Goal: Task Accomplishment & Management: Use online tool/utility

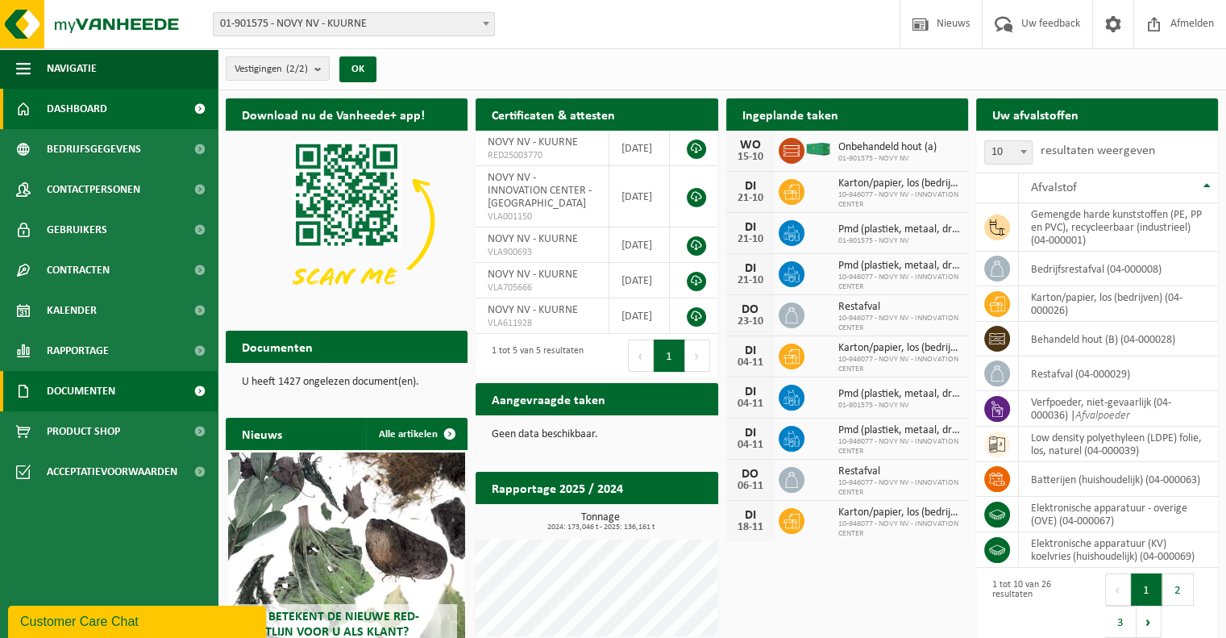
click at [131, 383] on link "Documenten" at bounding box center [109, 391] width 218 height 40
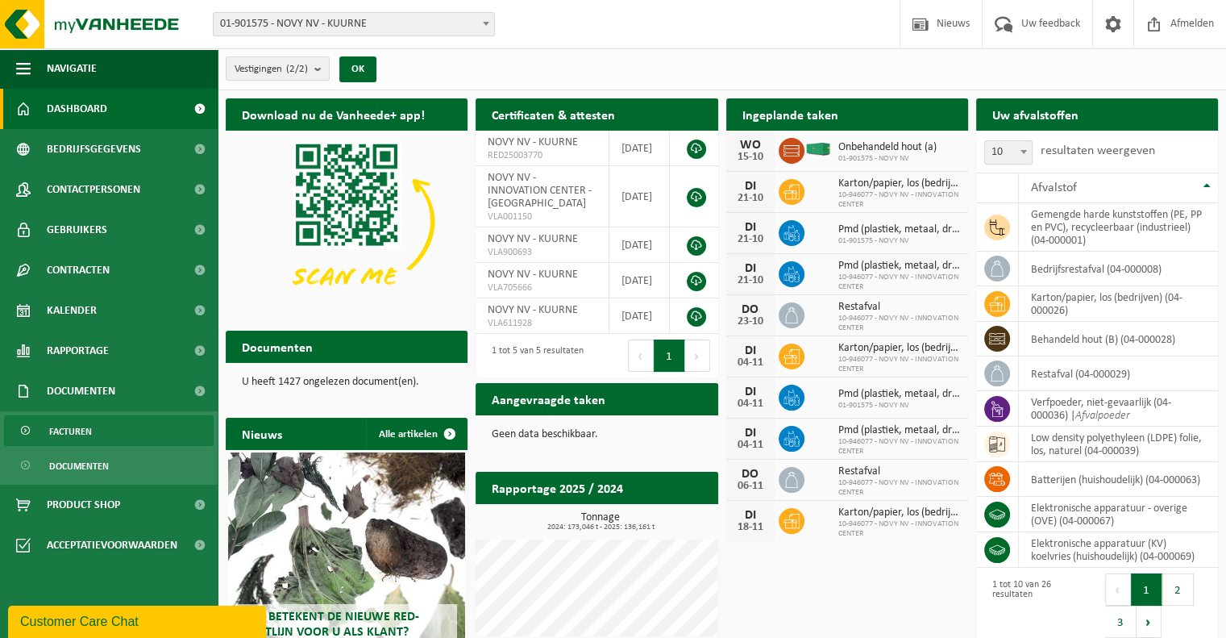
click at [146, 444] on link "Facturen" at bounding box center [109, 430] width 210 height 31
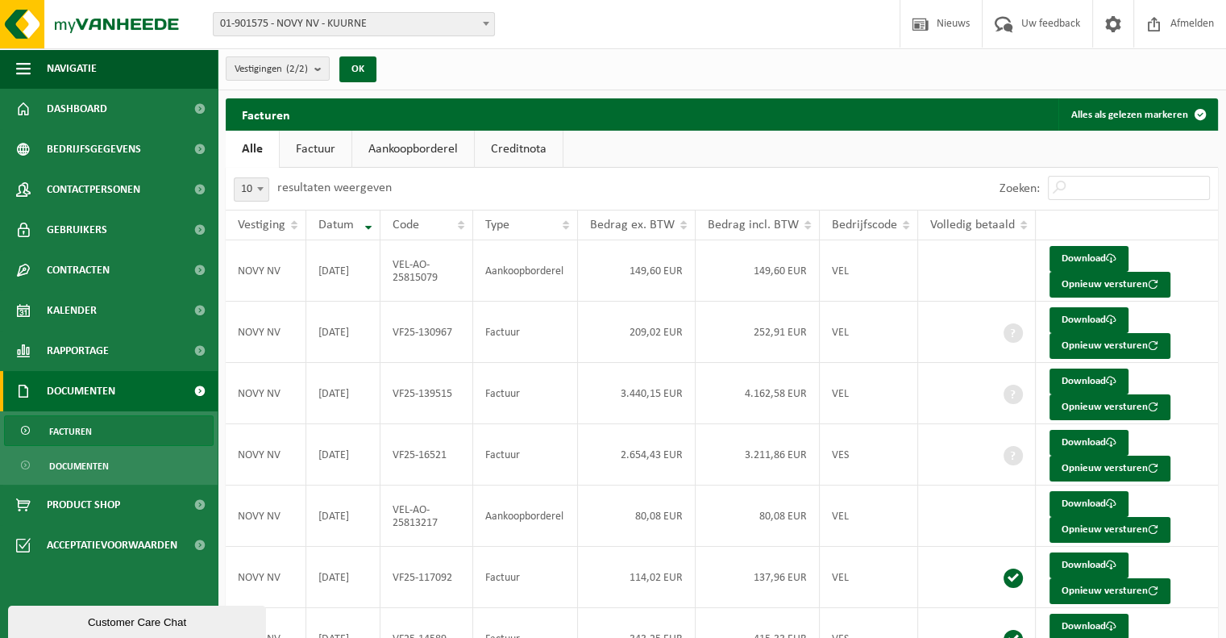
click at [385, 151] on link "Aankoopborderel" at bounding box center [413, 149] width 122 height 37
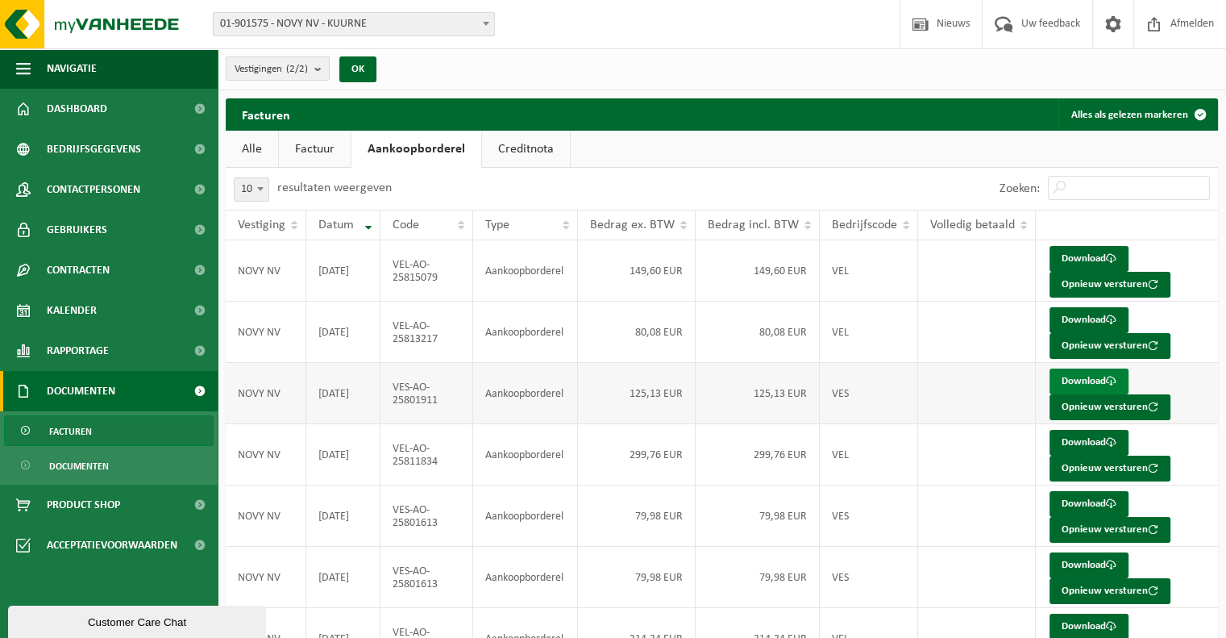
click at [1082, 377] on link "Download" at bounding box center [1089, 381] width 79 height 26
click at [1081, 499] on link "Download" at bounding box center [1089, 504] width 79 height 26
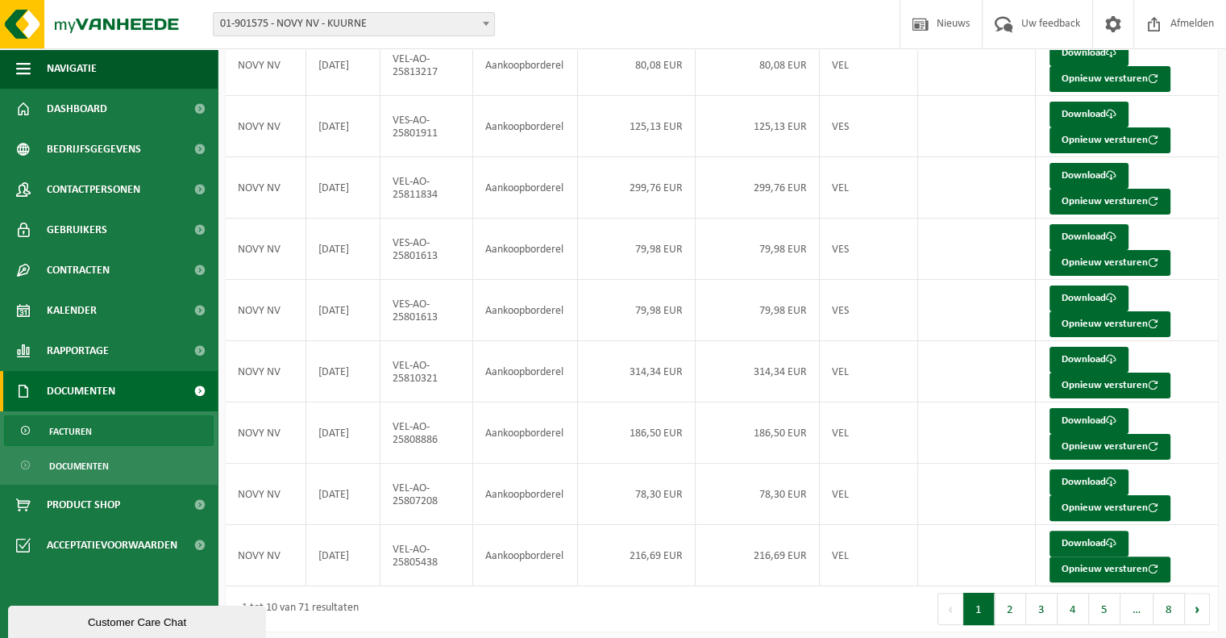
scroll to position [269, 0]
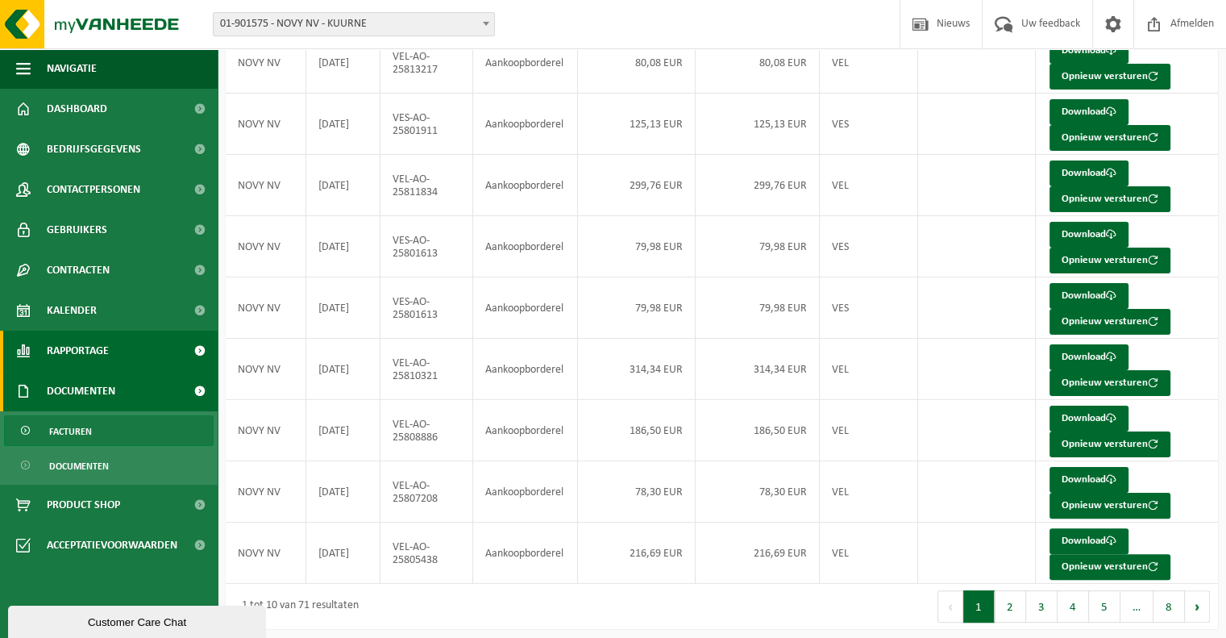
click at [189, 353] on span at bounding box center [199, 351] width 36 height 40
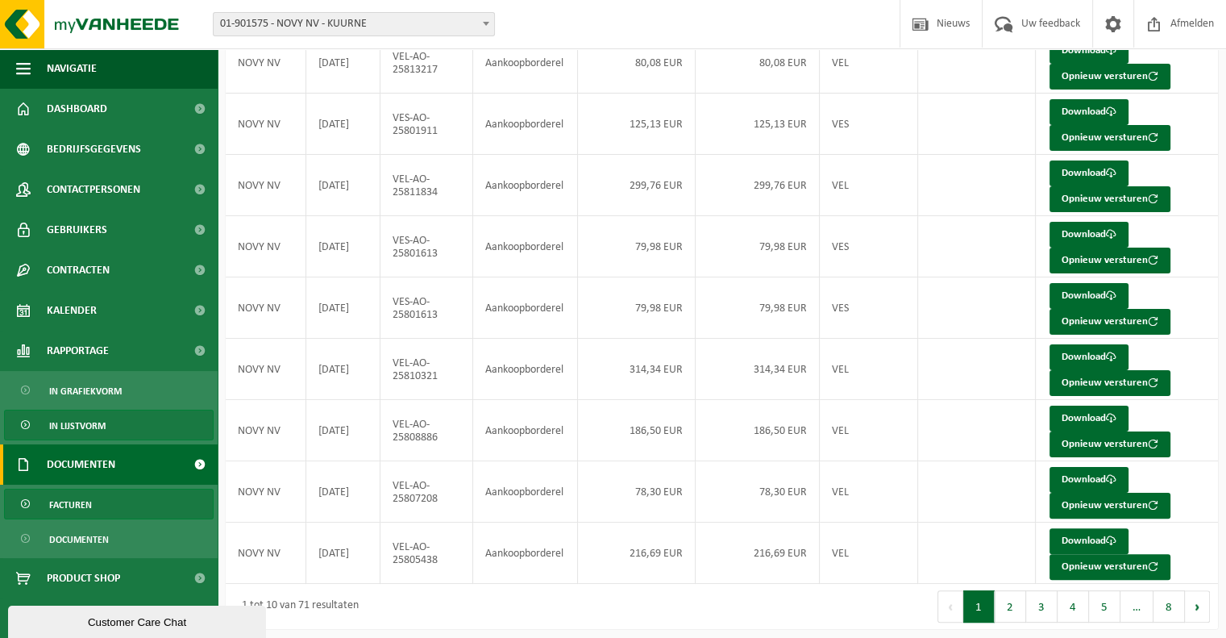
click at [139, 430] on link "In lijstvorm" at bounding box center [109, 425] width 210 height 31
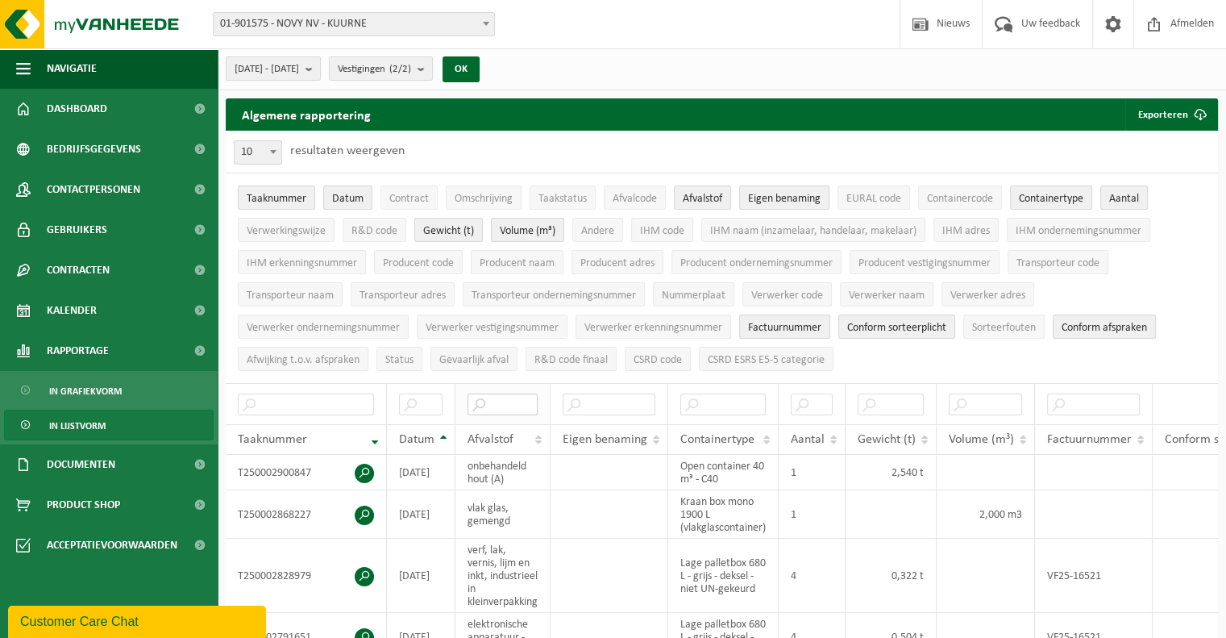
click at [506, 406] on input "text" at bounding box center [503, 404] width 70 height 22
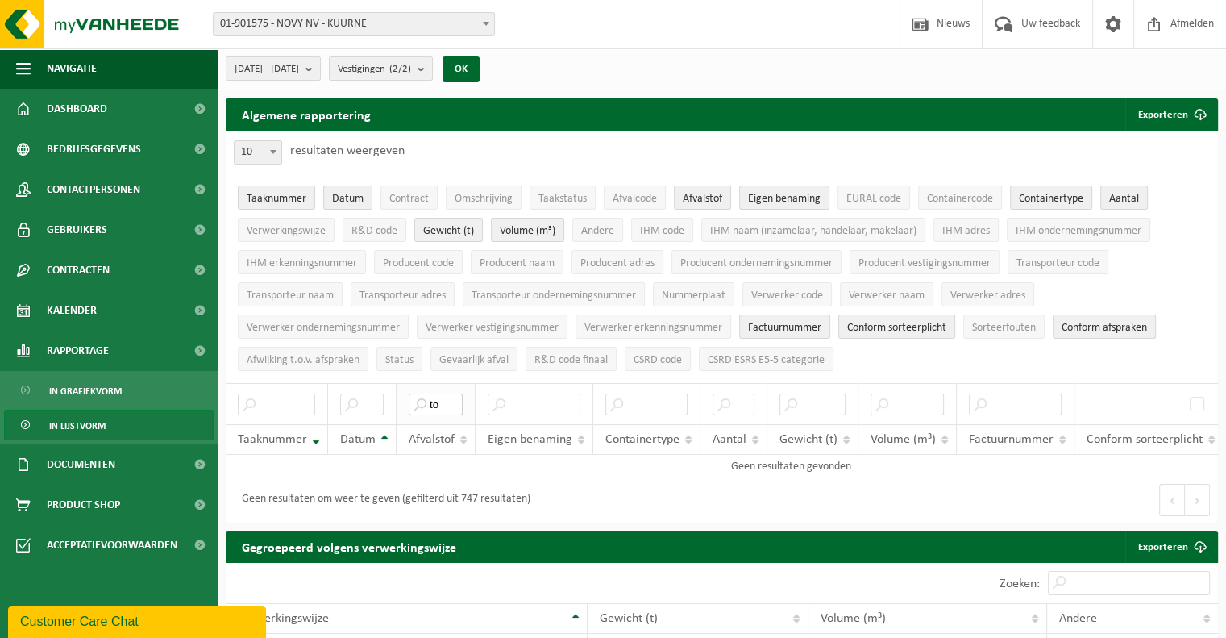
type input "t"
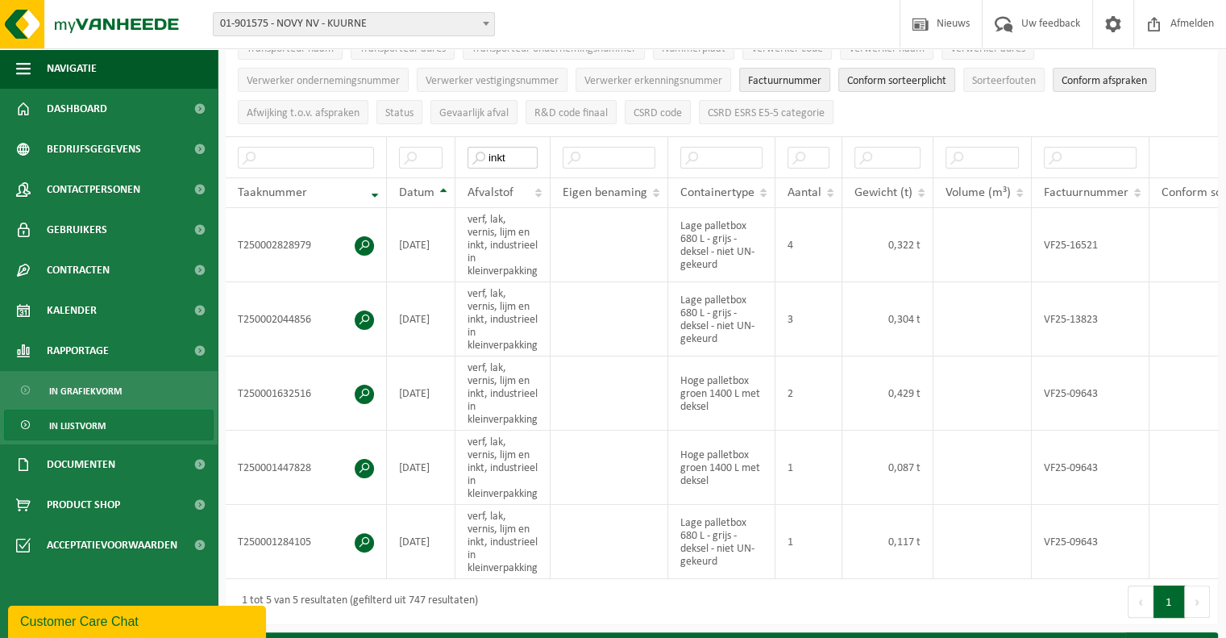
scroll to position [279, 0]
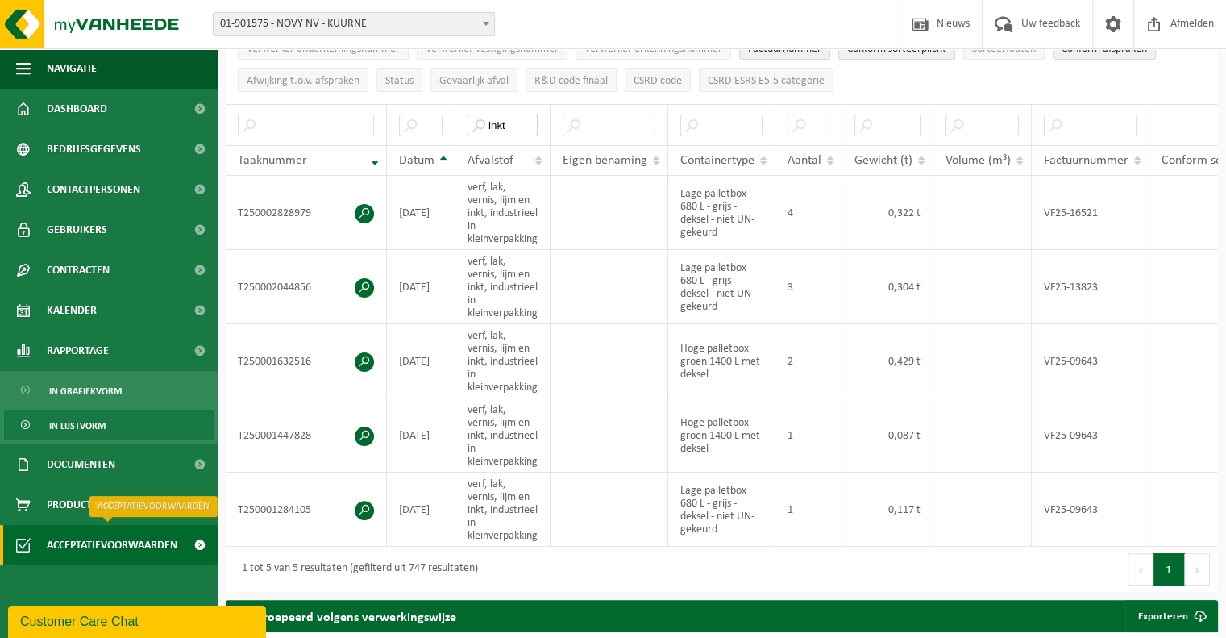
type input "inkt"
click at [128, 547] on span "Acceptatievoorwaarden" at bounding box center [112, 545] width 131 height 40
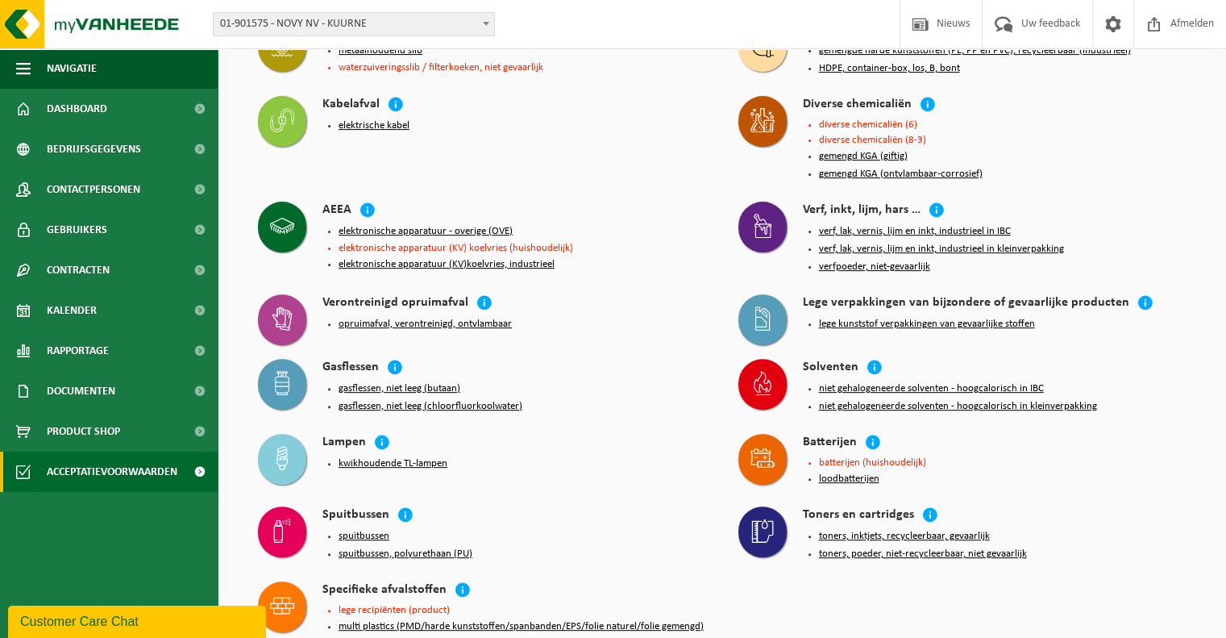
scroll to position [505, 0]
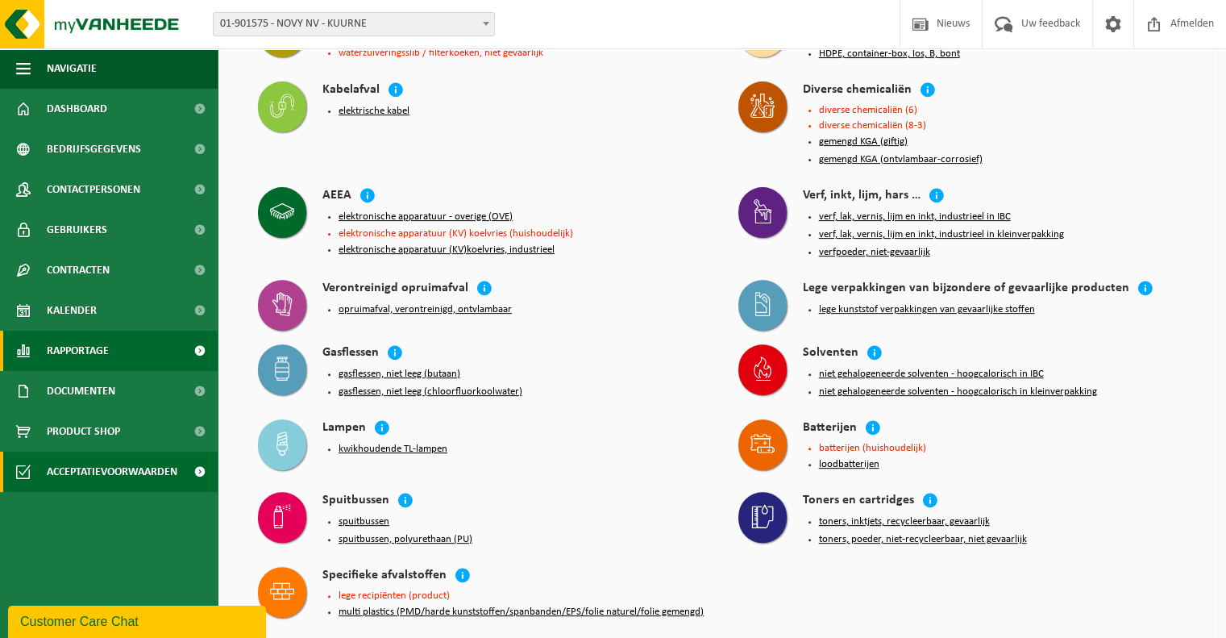
click at [125, 341] on link "Rapportage" at bounding box center [109, 351] width 218 height 40
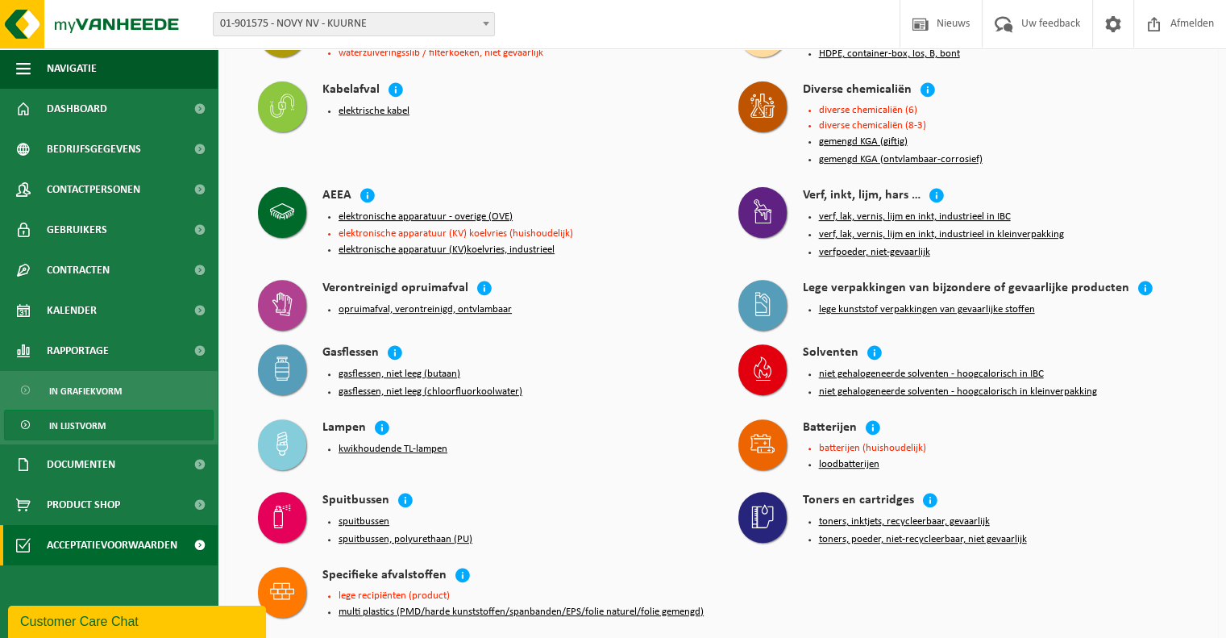
click at [122, 422] on link "In lijstvorm" at bounding box center [109, 425] width 210 height 31
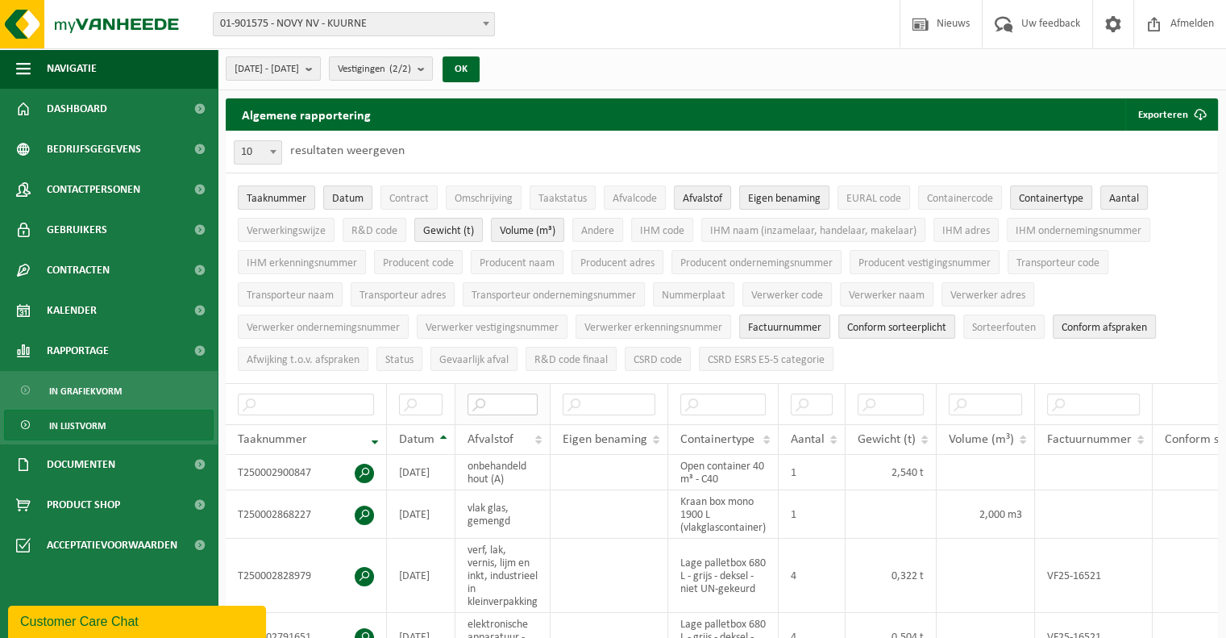
click at [491, 402] on input "text" at bounding box center [503, 404] width 70 height 22
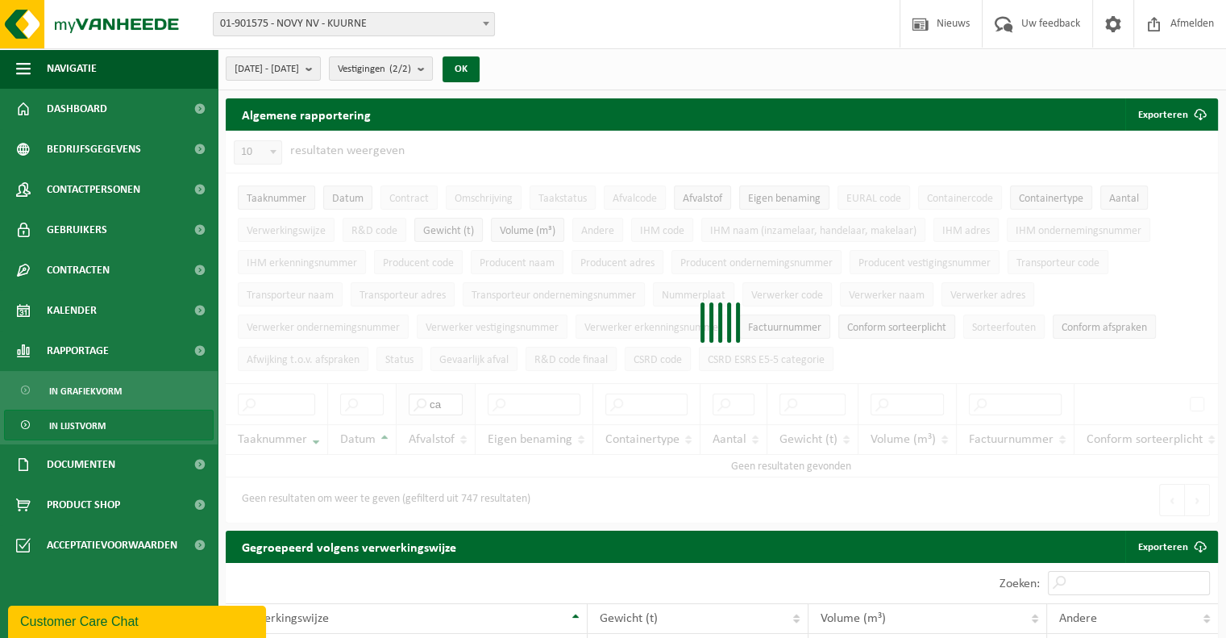
type input "c"
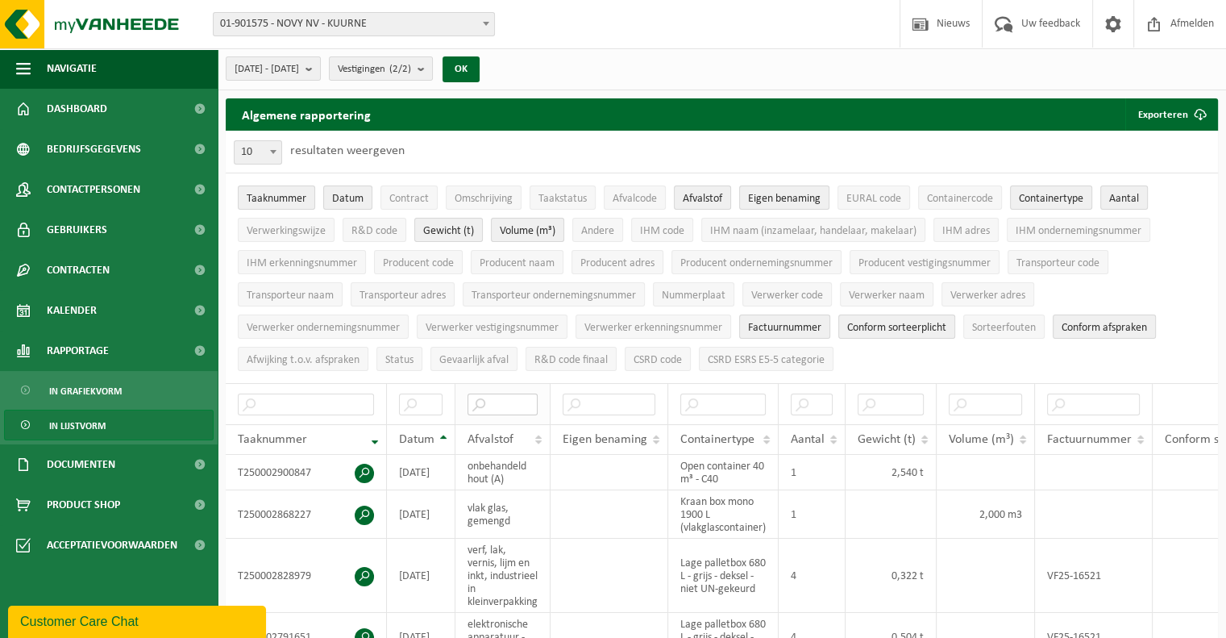
click at [510, 399] on input "text" at bounding box center [503, 404] width 70 height 22
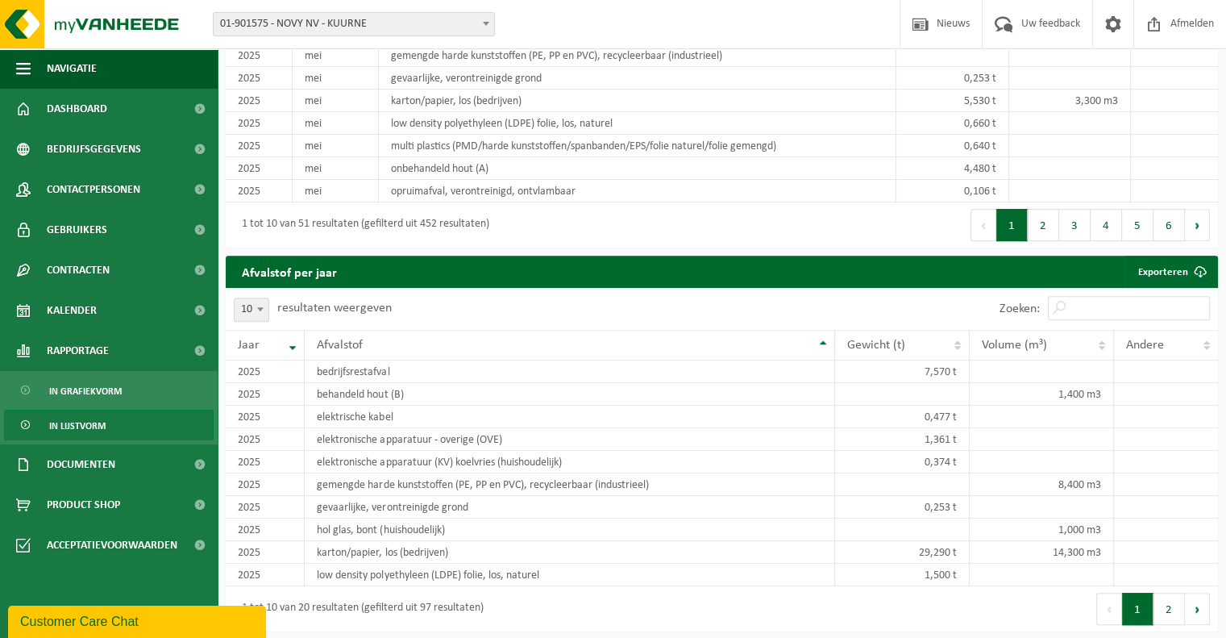
scroll to position [925, 0]
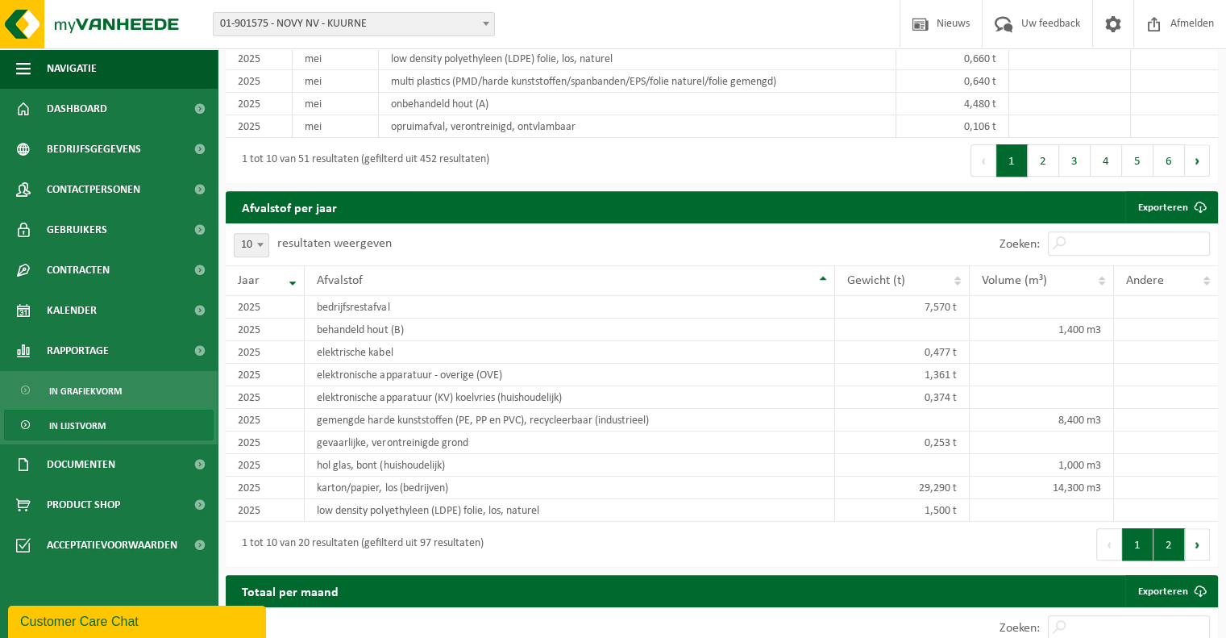
type input "toners en"
click at [1174, 542] on button "2" at bounding box center [1169, 544] width 31 height 32
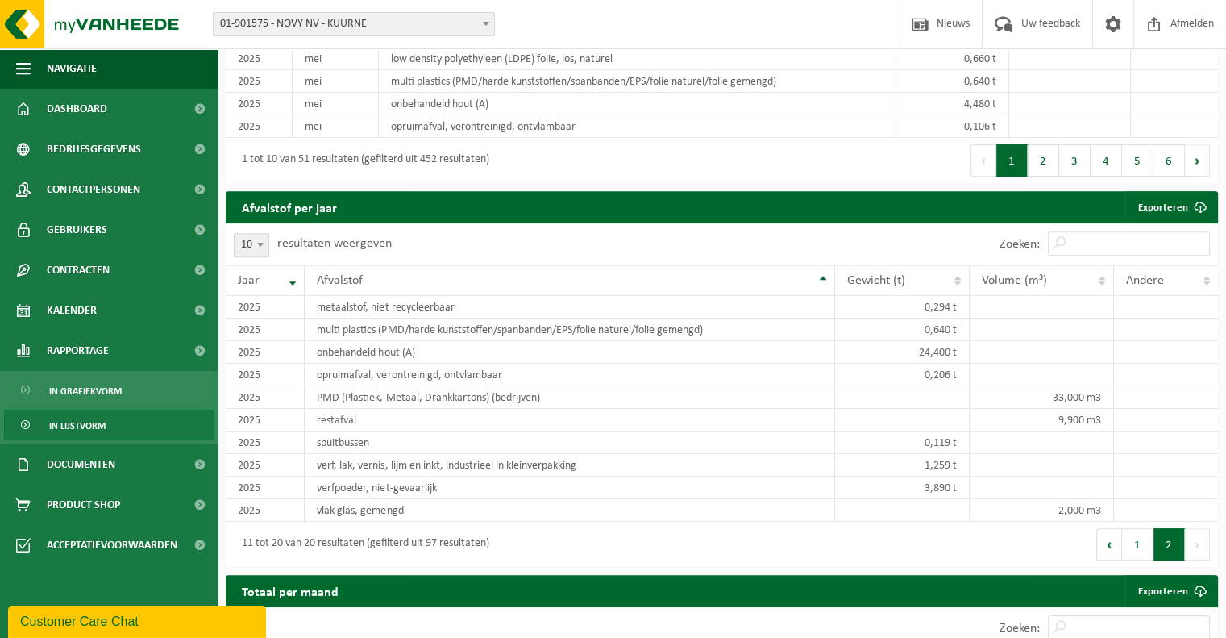
click at [1168, 547] on button "2" at bounding box center [1169, 544] width 31 height 32
click at [122, 275] on link "Contracten" at bounding box center [109, 270] width 218 height 40
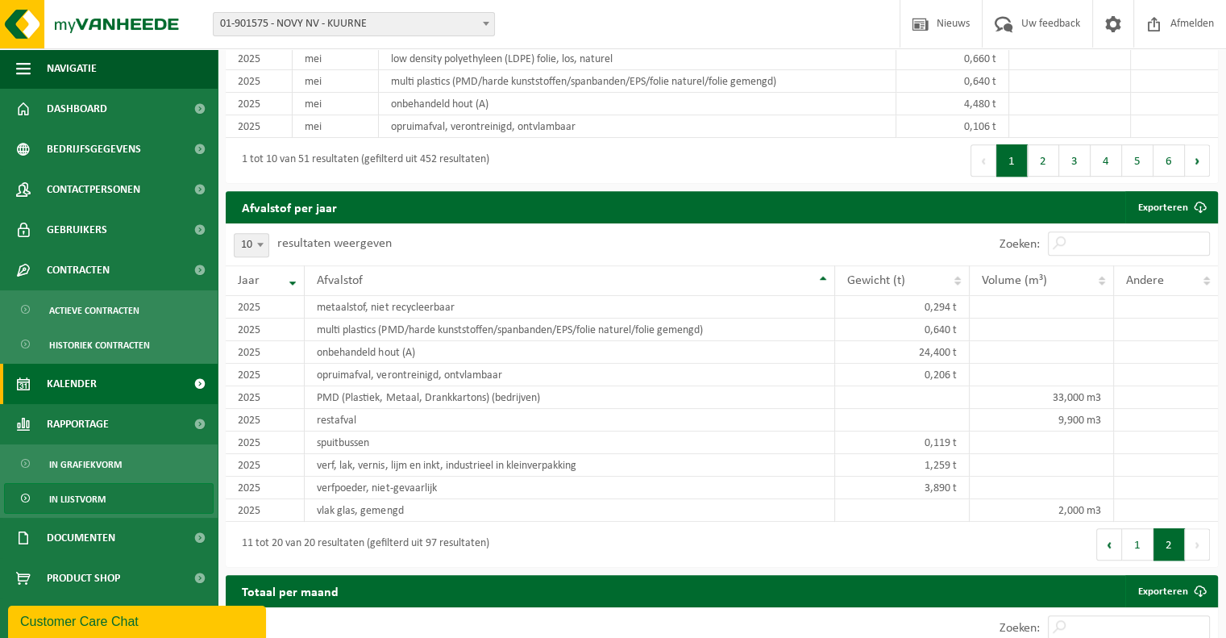
click at [133, 385] on link "Kalender" at bounding box center [109, 384] width 218 height 40
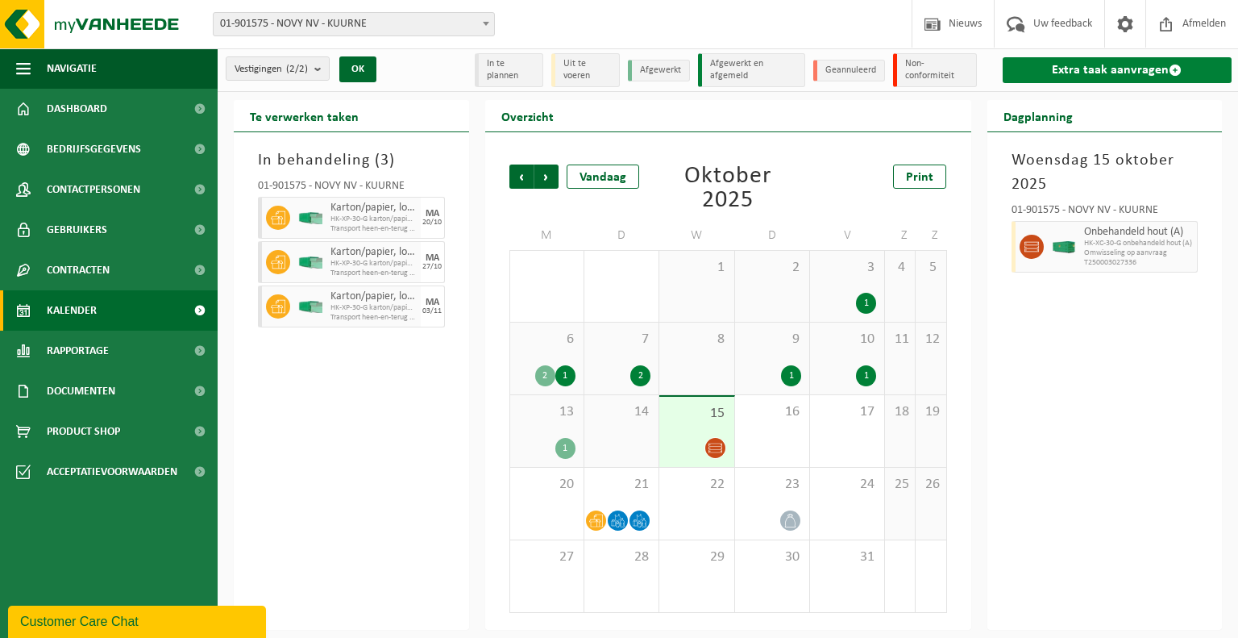
click at [1064, 65] on link "Extra taak aanvragen" at bounding box center [1117, 70] width 229 height 26
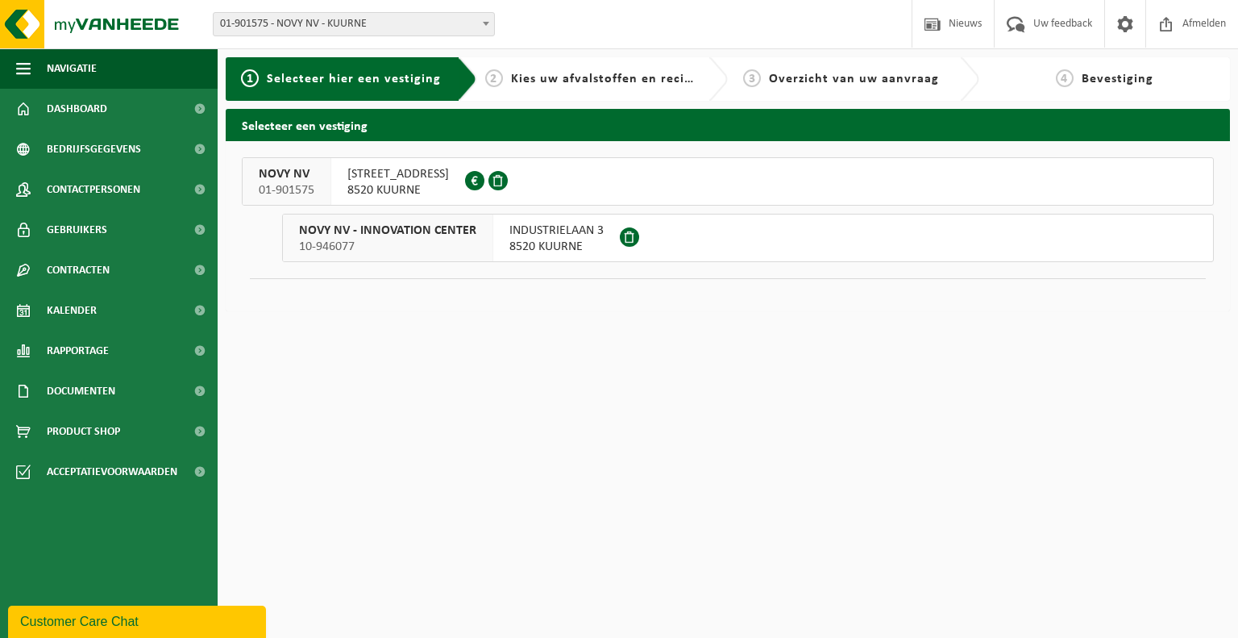
click at [402, 164] on div "[STREET_ADDRESS] 0436.260.171" at bounding box center [398, 181] width 134 height 47
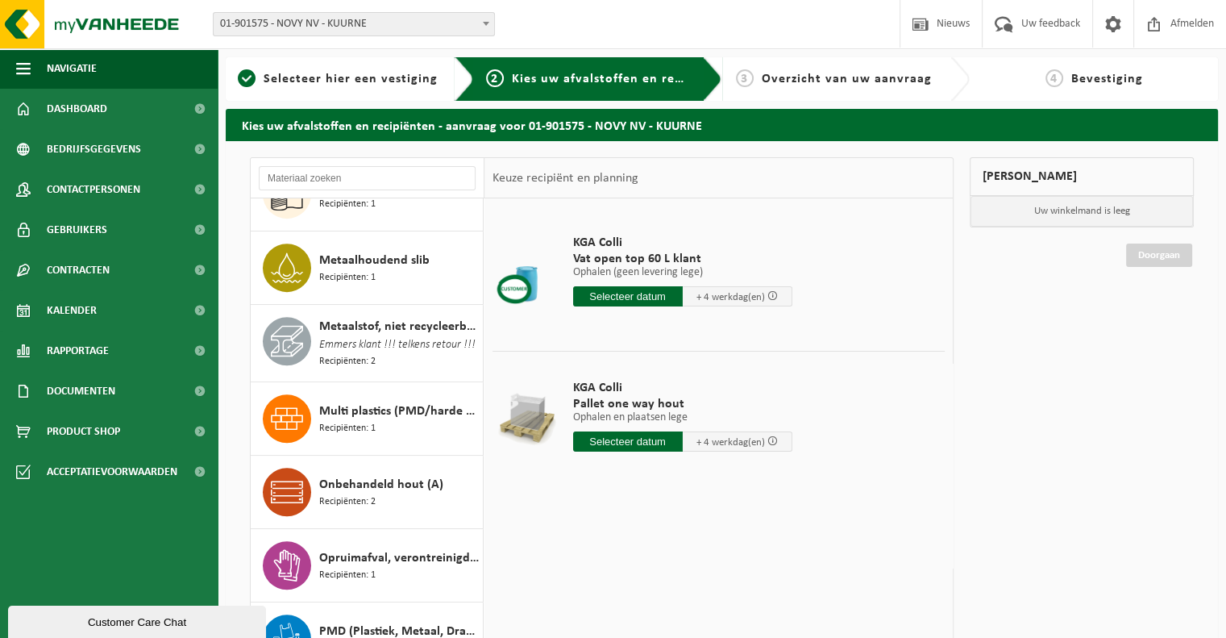
scroll to position [1271, 0]
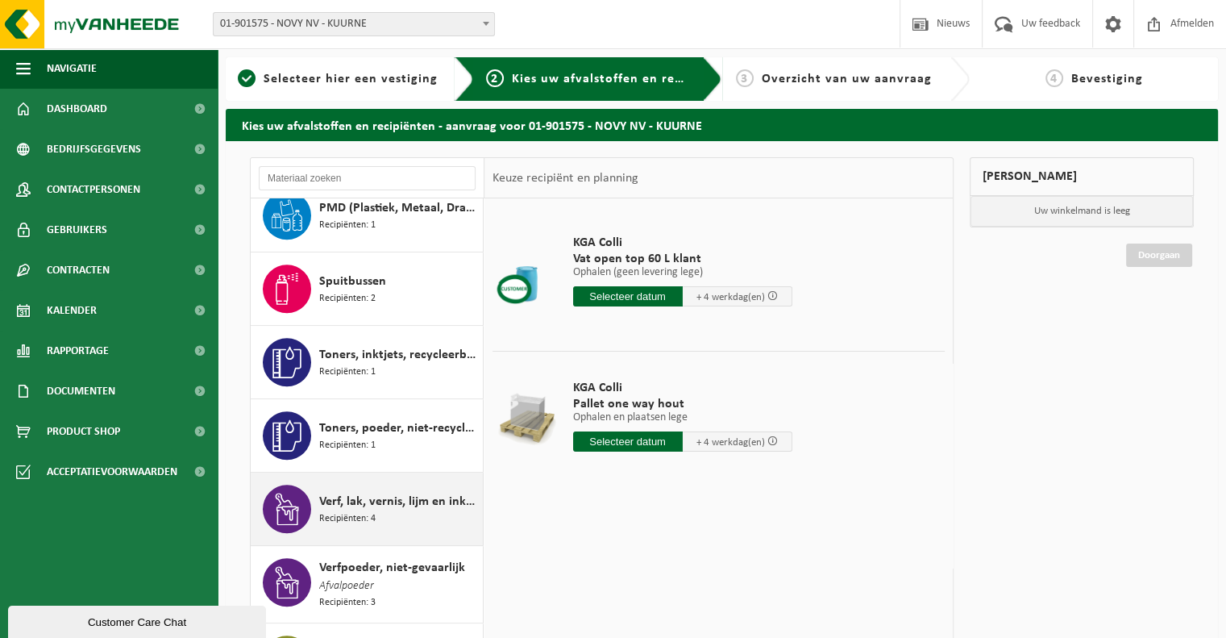
click at [410, 511] on span "Verf, lak, vernis, lijm en inkt, industrieel in kleinverpakking" at bounding box center [399, 501] width 160 height 19
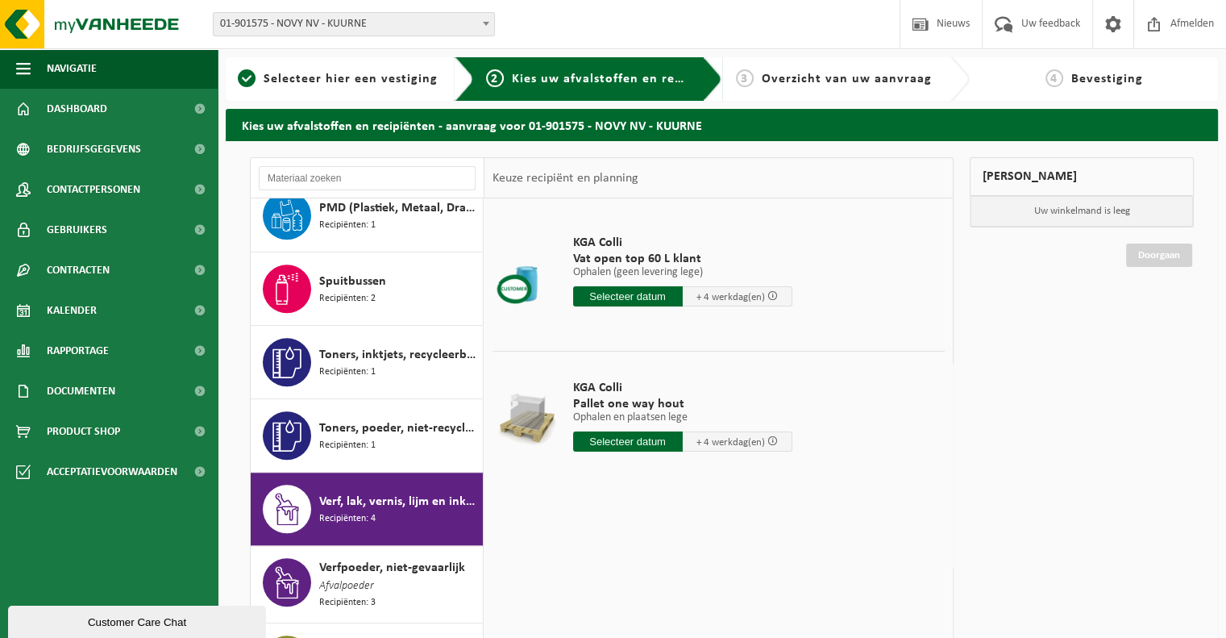
scroll to position [1291, 0]
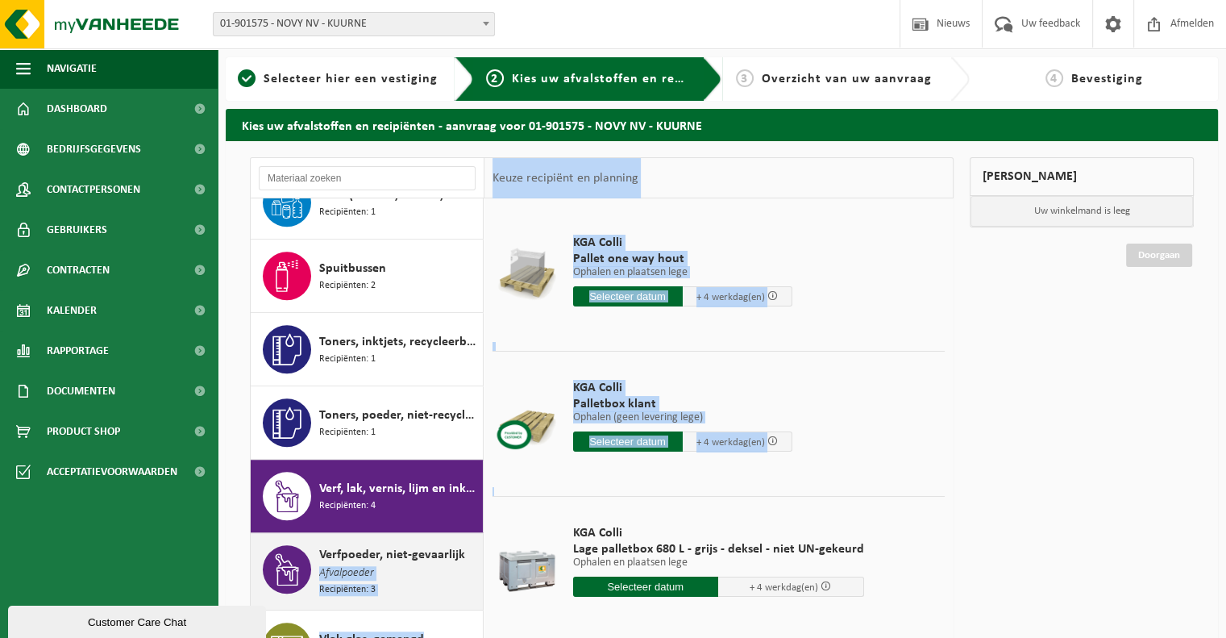
drag, startPoint x: 488, startPoint y: 559, endPoint x: 468, endPoint y: 551, distance: 20.7
click at [468, 551] on div "Batterijen (huishoudelijk) Recipiënten: 2 Bedrijfsrestafval Recipiënten: 2 Beha…" at bounding box center [602, 420] width 704 height 526
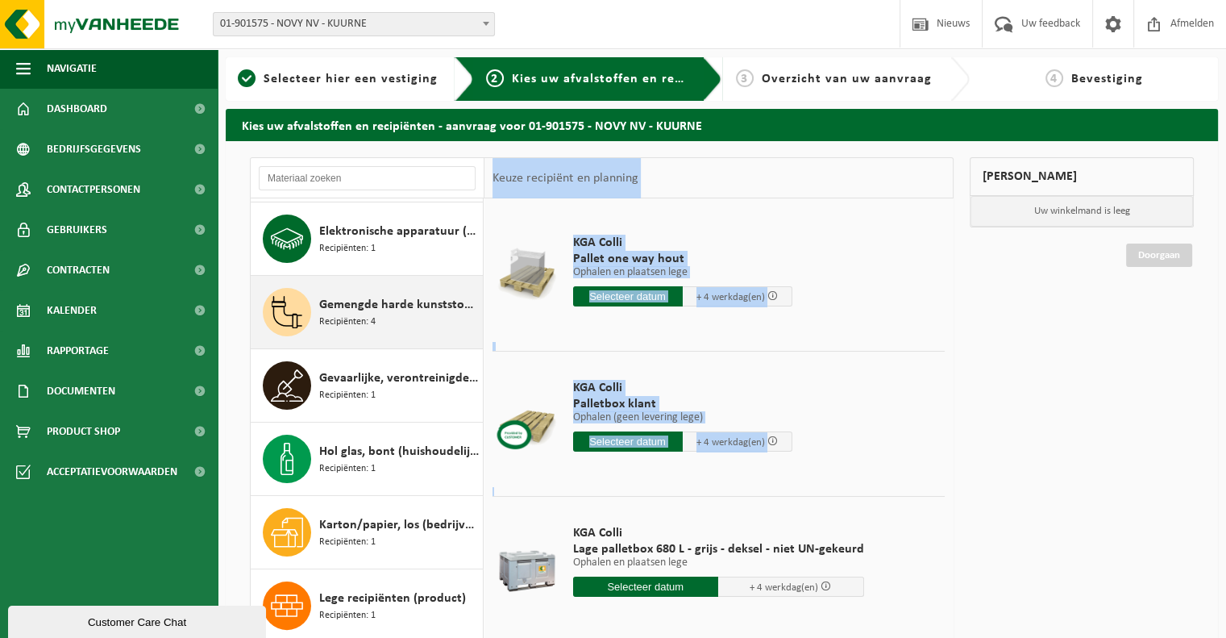
scroll to position [360, 0]
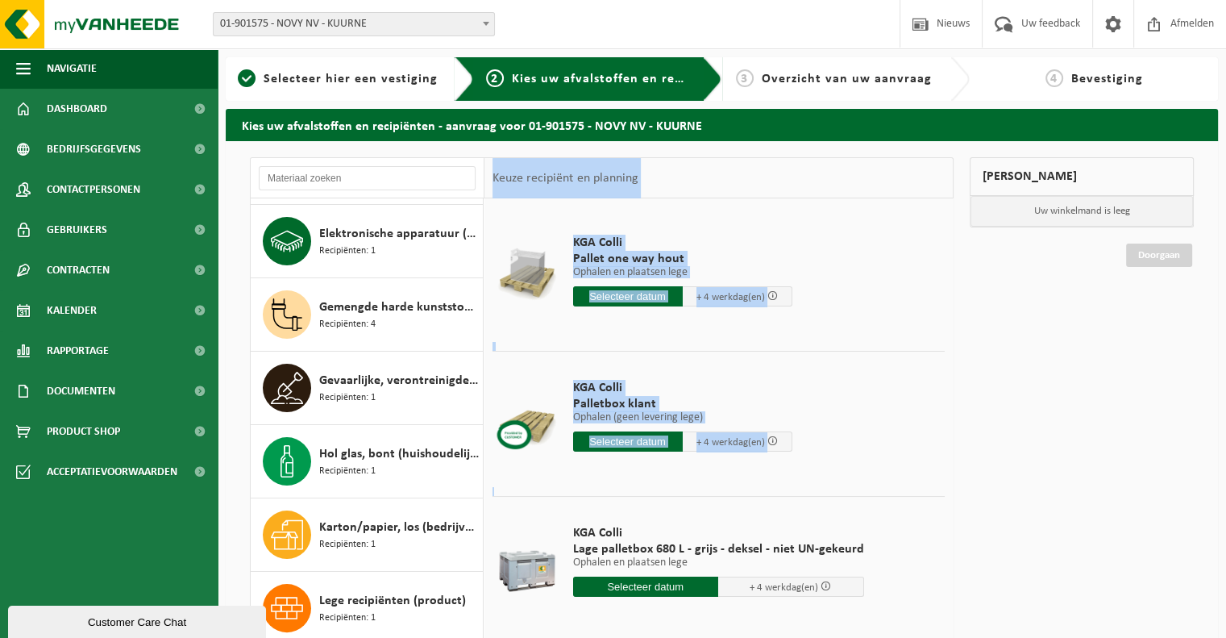
drag, startPoint x: 423, startPoint y: 324, endPoint x: 485, endPoint y: 483, distance: 170.2
click at [485, 483] on div "Batterijen (huishoudelijk) Recipiënten: 2 Bedrijfsrestafval Recipiënten: 2 Beha…" at bounding box center [602, 420] width 704 height 526
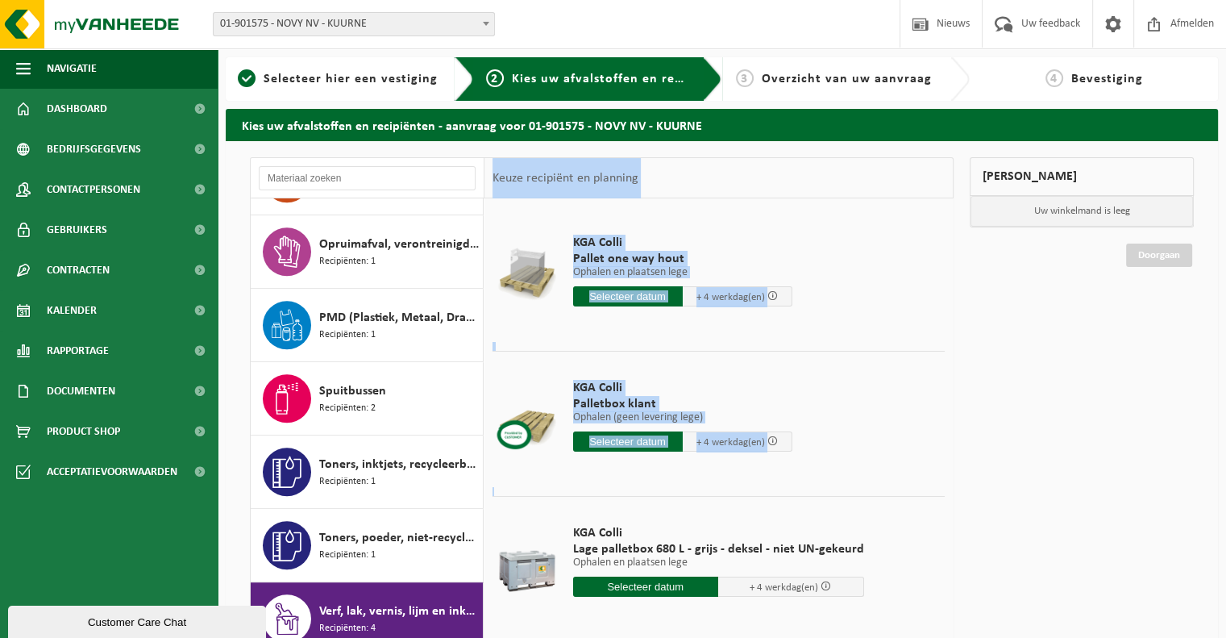
scroll to position [1291, 0]
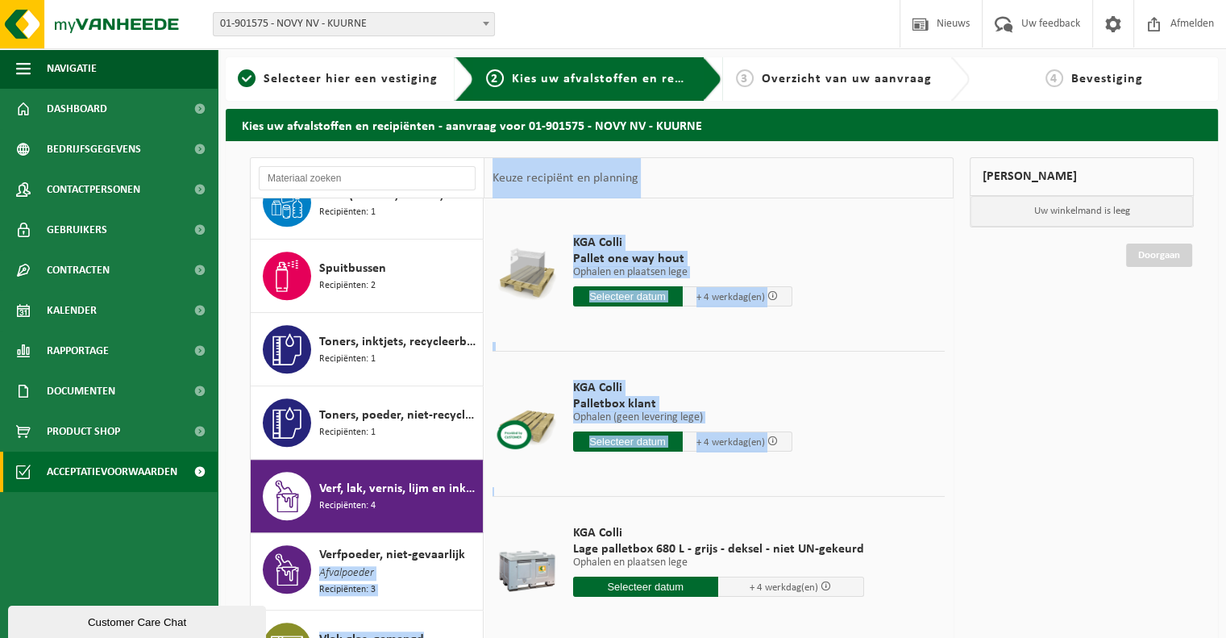
click at [87, 481] on span "Acceptatievoorwaarden" at bounding box center [112, 472] width 131 height 40
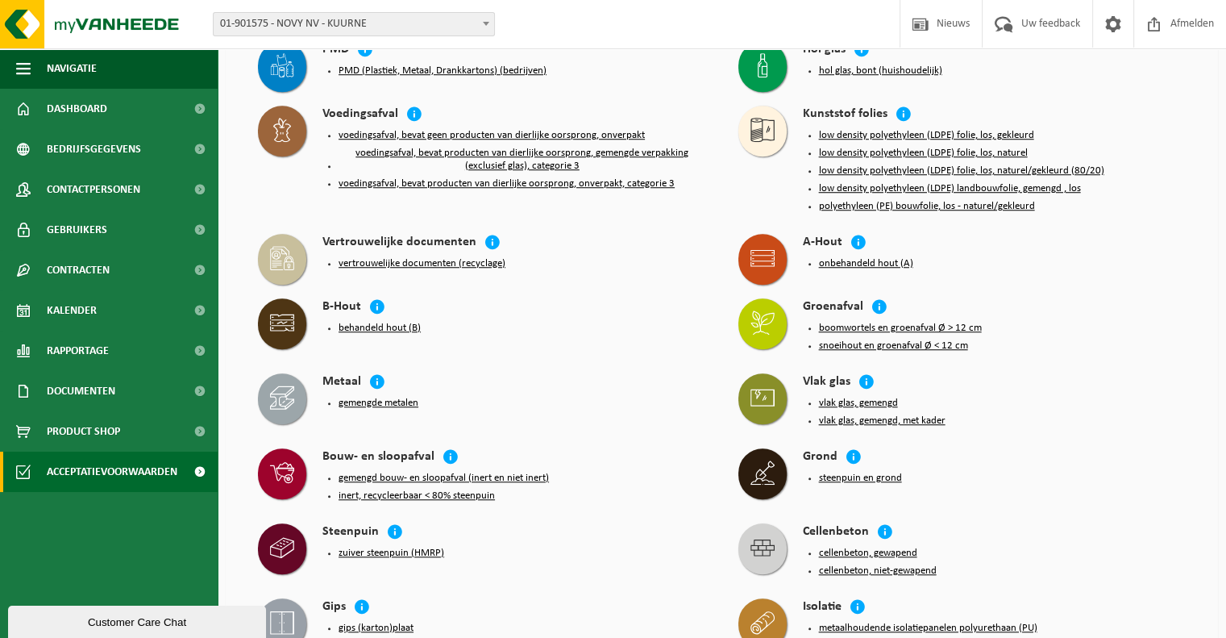
scroll to position [710, 0]
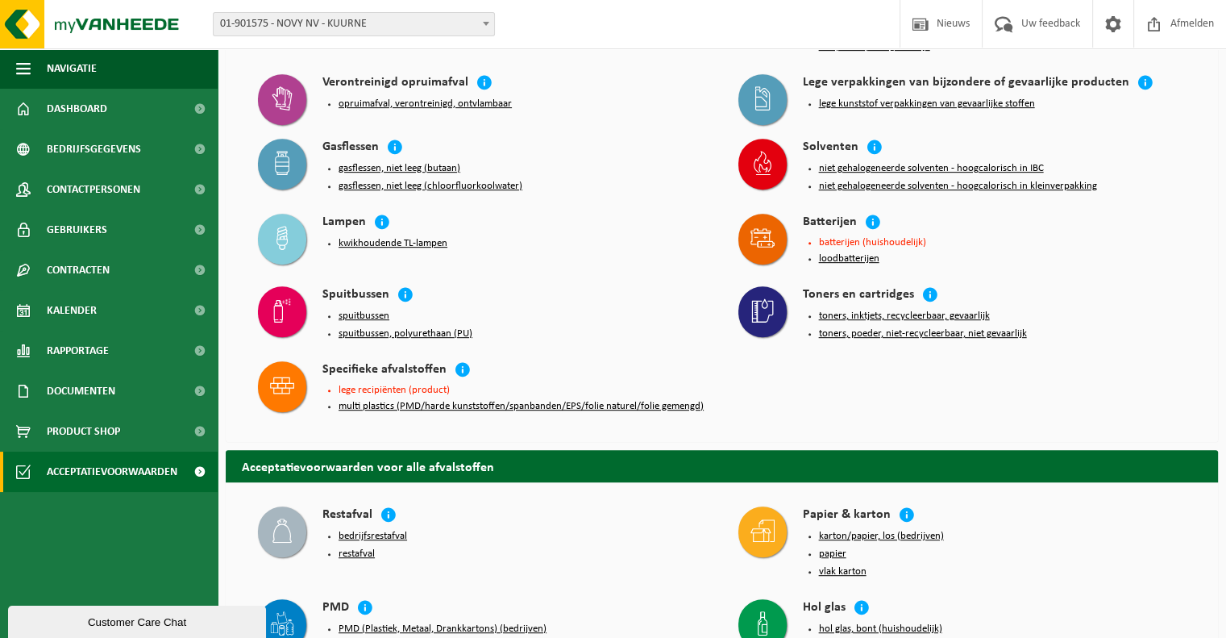
click at [793, 139] on div "Solventen niet gehalogeneerde solventen - hoogcalorisch in IBC niet gehalogenee…" at bounding box center [962, 168] width 464 height 75
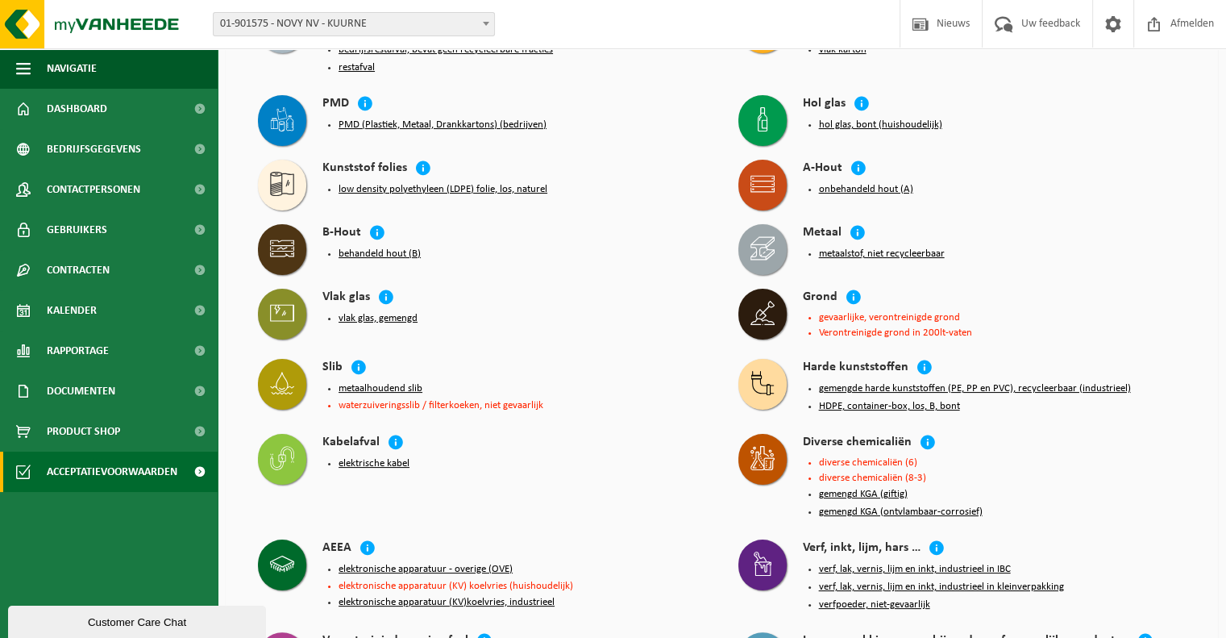
click at [1042, 518] on div "Diverse chemicaliën diverse chemicaliën (6) diverse chemicaliën (8-3) gemengd K…" at bounding box center [962, 479] width 464 height 106
click at [1055, 547] on div "Verf, inkt, lijm, hars …" at bounding box center [995, 548] width 384 height 19
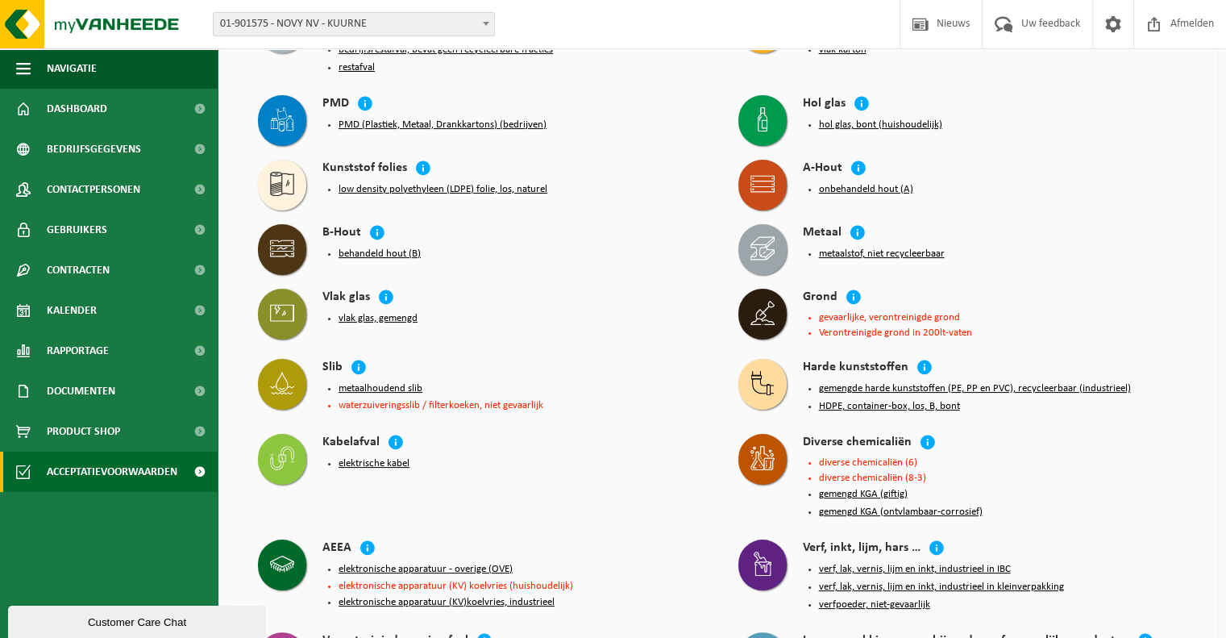
click at [1055, 547] on div "Verf, inkt, lijm, hars …" at bounding box center [995, 548] width 384 height 19
click at [139, 388] on link "Documenten" at bounding box center [109, 391] width 218 height 40
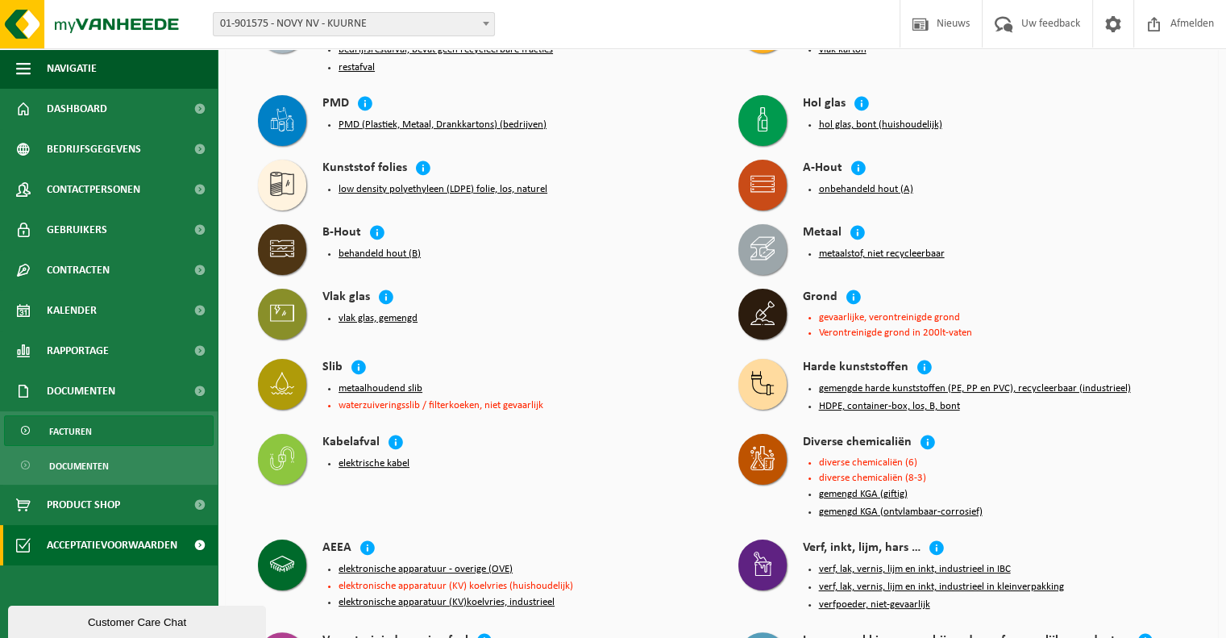
click at [135, 439] on link "Facturen" at bounding box center [109, 430] width 210 height 31
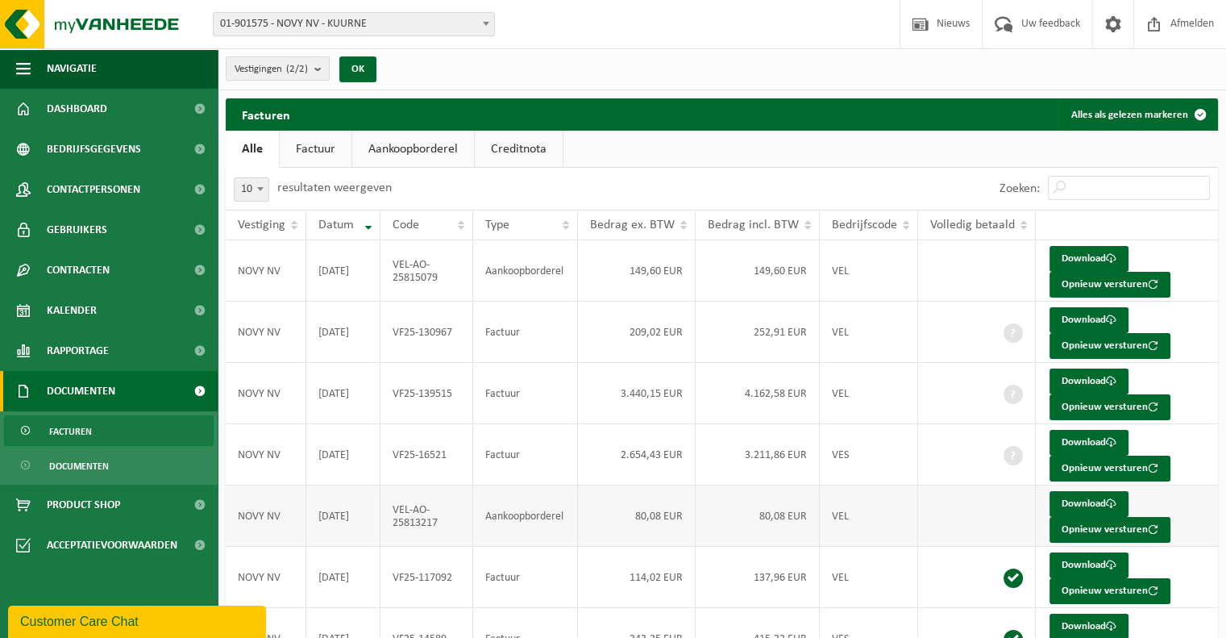
click at [640, 498] on td "80,08 EUR" at bounding box center [637, 515] width 118 height 61
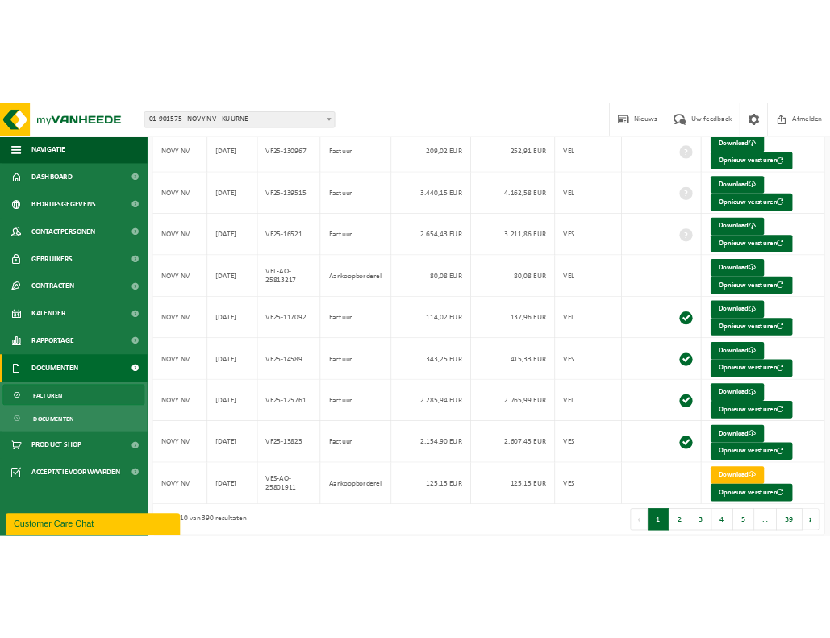
scroll to position [269, 0]
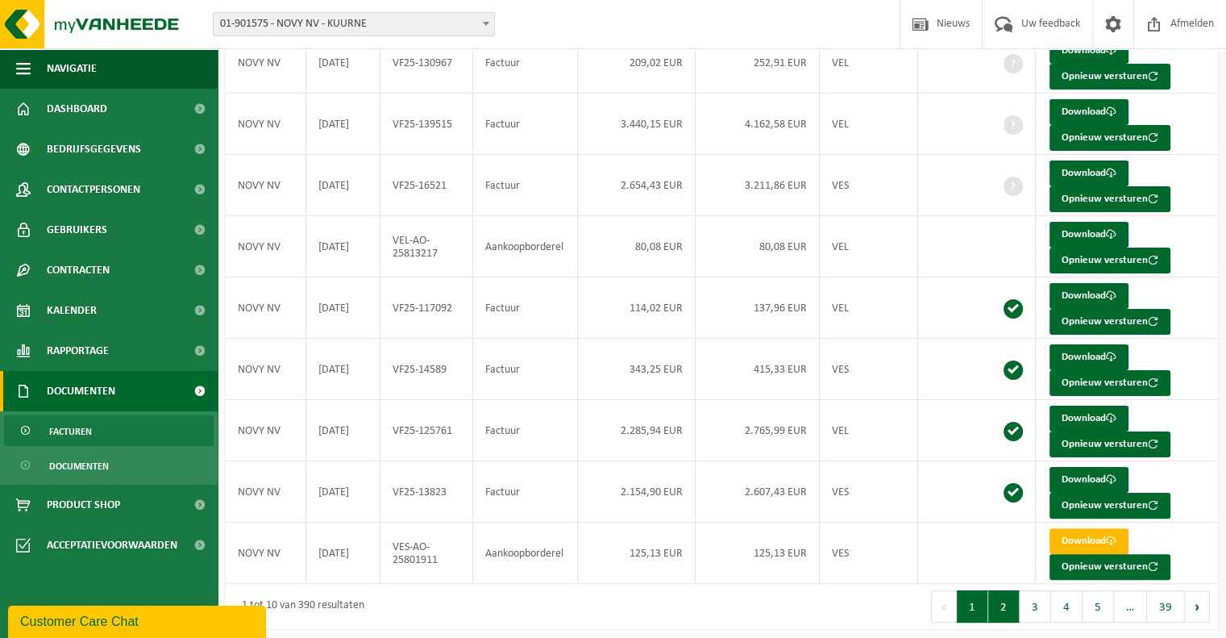
click at [1005, 605] on button "2" at bounding box center [1003, 606] width 31 height 32
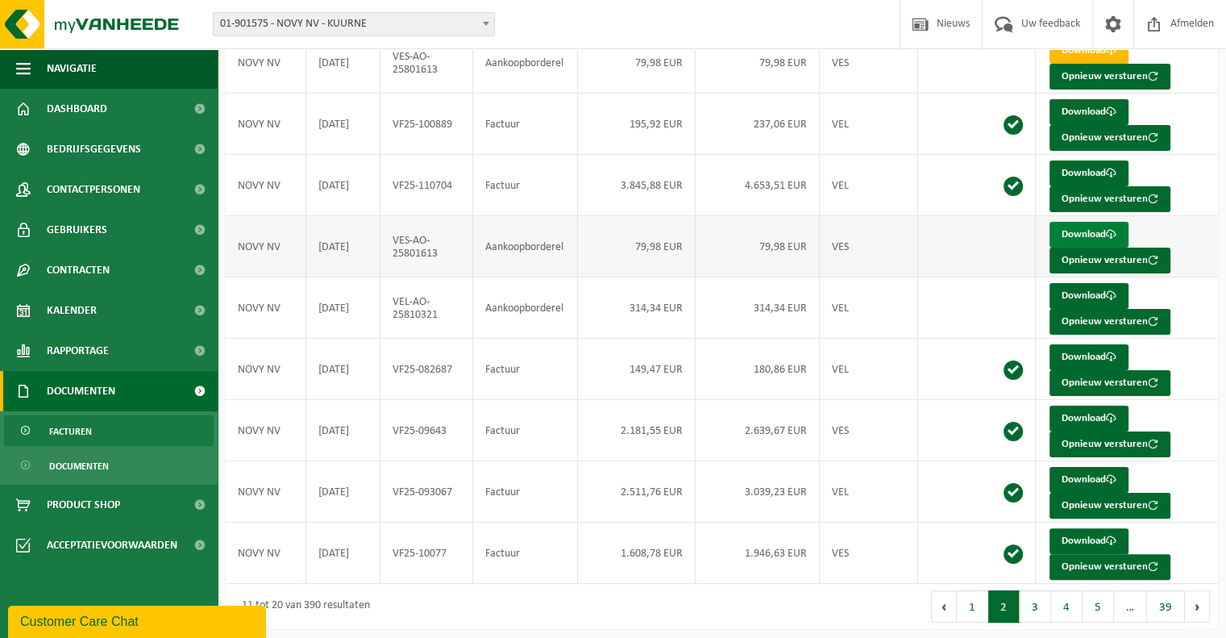
click at [1071, 228] on link "Download" at bounding box center [1089, 235] width 79 height 26
click at [1068, 233] on link "Download" at bounding box center [1089, 235] width 79 height 26
click at [127, 355] on link "Rapportage" at bounding box center [109, 351] width 218 height 40
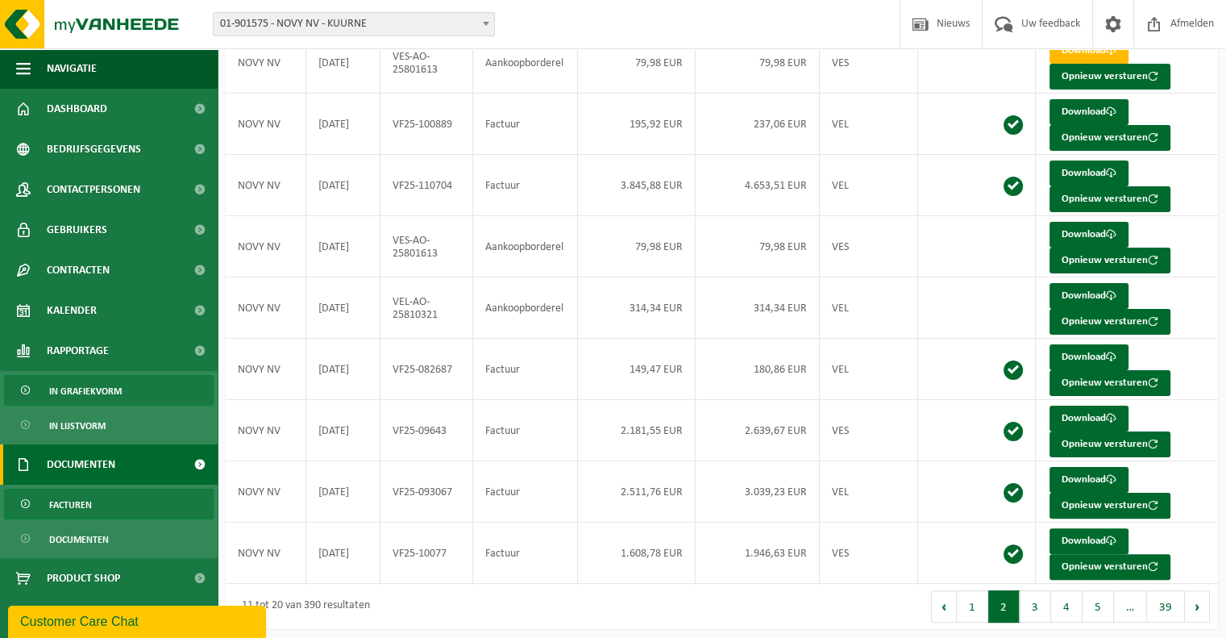
click at [127, 392] on link "In grafiekvorm" at bounding box center [109, 390] width 210 height 31
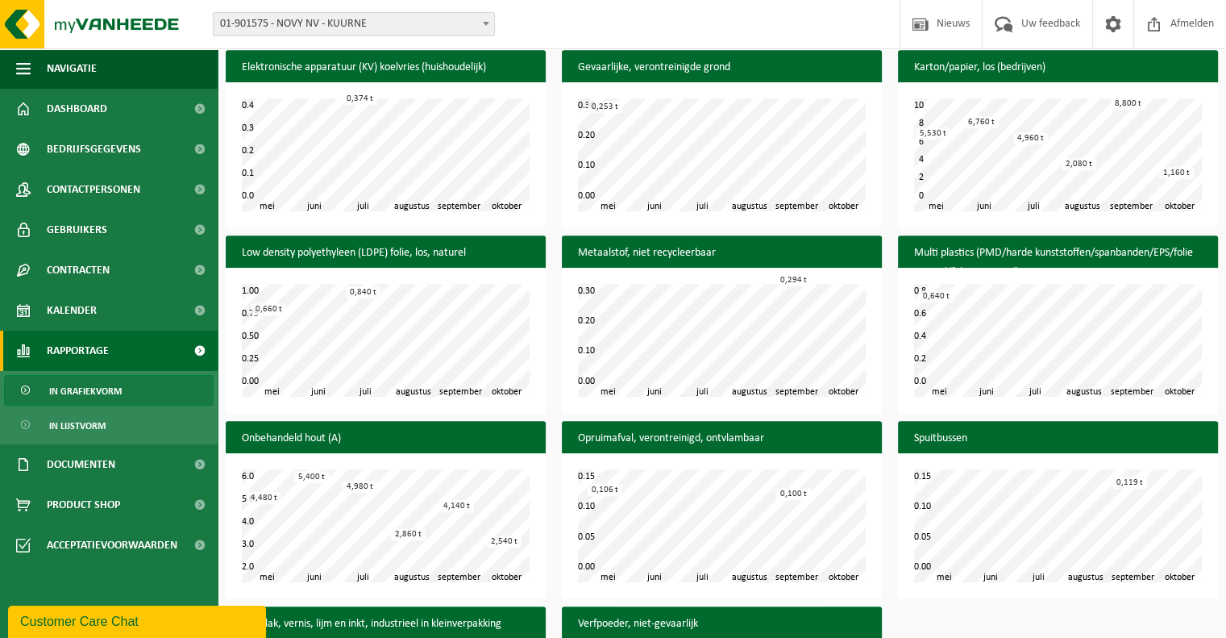
scroll to position [925, 0]
